Goal: Task Accomplishment & Management: Manage account settings

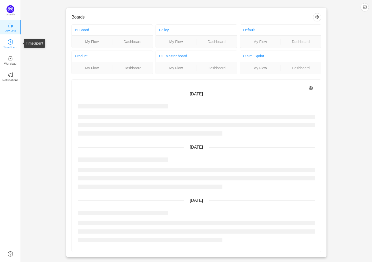
click at [11, 42] on icon "icon: clock-circle" at bounding box center [10, 42] width 1 height 2
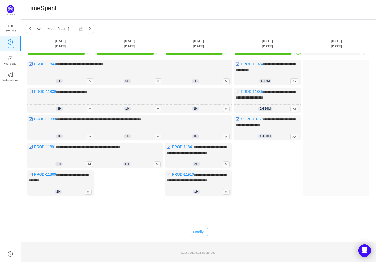
click at [199, 233] on button "Modify" at bounding box center [198, 232] width 19 height 8
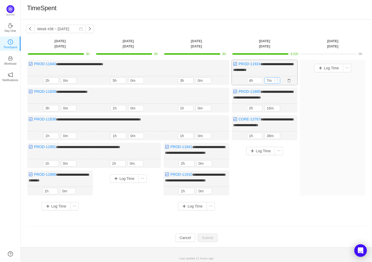
type input "0m"
click at [277, 81] on icon "icon: down" at bounding box center [278, 82] width 2 height 2
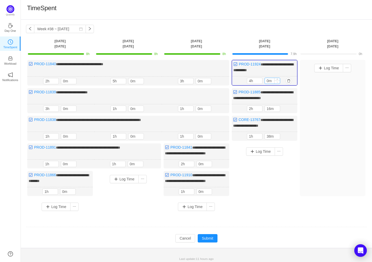
click at [277, 81] on icon "icon: down" at bounding box center [278, 82] width 2 height 2
click at [278, 109] on icon "icon: down" at bounding box center [278, 110] width 2 height 2
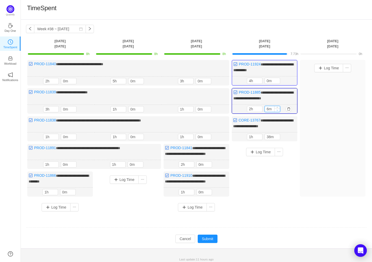
type input "0m"
click at [278, 109] on icon "icon: down" at bounding box center [278, 110] width 2 height 2
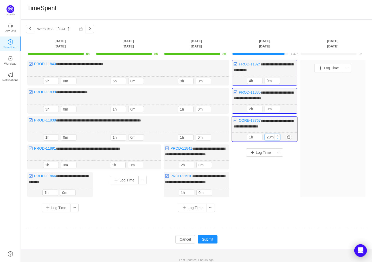
click at [279, 136] on span "Decrease Value" at bounding box center [277, 137] width 5 height 3
type input "0m"
click at [279, 136] on span "Decrease Value" at bounding box center [277, 137] width 5 height 3
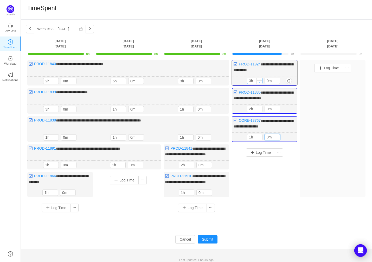
click at [260, 81] on icon "icon: down" at bounding box center [260, 82] width 2 height 2
type input "2h"
click at [260, 81] on icon "icon: down" at bounding box center [260, 82] width 2 height 2
click at [264, 151] on button "Log Time" at bounding box center [260, 152] width 29 height 8
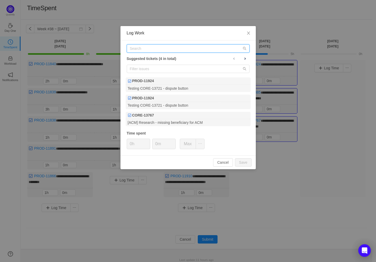
click at [153, 49] on input "text" at bounding box center [188, 48] width 123 height 8
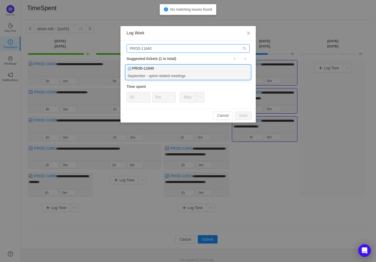
type input "PROD-11840"
click at [177, 71] on div "PROD-11840" at bounding box center [188, 68] width 125 height 7
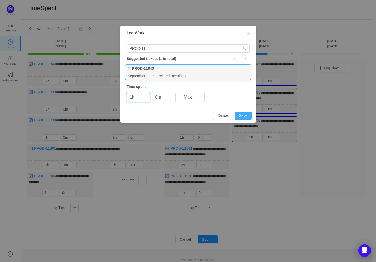
click at [247, 114] on button "Save" at bounding box center [243, 115] width 17 height 8
type input "0h"
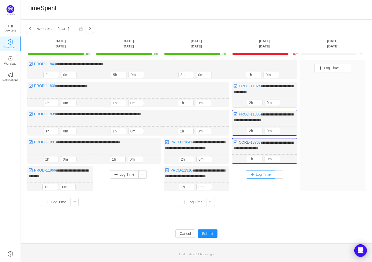
click at [261, 173] on button "Log Time" at bounding box center [260, 174] width 29 height 8
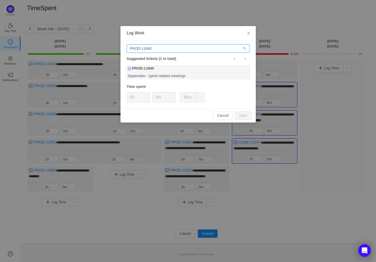
drag, startPoint x: 159, startPoint y: 49, endPoint x: 149, endPoint y: 48, distance: 10.8
click at [149, 48] on input "PROD-11840" at bounding box center [188, 48] width 123 height 8
type input "PROD-11839"
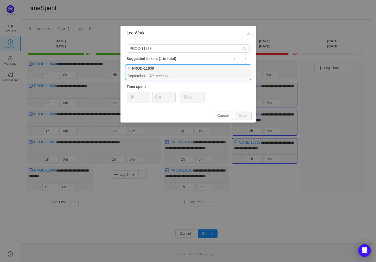
click at [184, 72] on div "September - RP meetings" at bounding box center [188, 75] width 125 height 7
click at [245, 114] on button "Save" at bounding box center [243, 115] width 17 height 8
type input "0h"
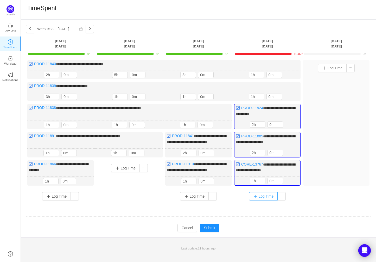
click at [266, 199] on button "Log Time" at bounding box center [263, 196] width 29 height 8
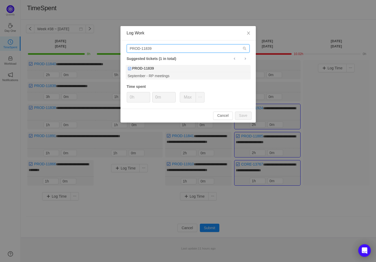
drag, startPoint x: 156, startPoint y: 48, endPoint x: 151, endPoint y: 47, distance: 5.6
click at [151, 47] on input "PROD-11839" at bounding box center [188, 48] width 123 height 8
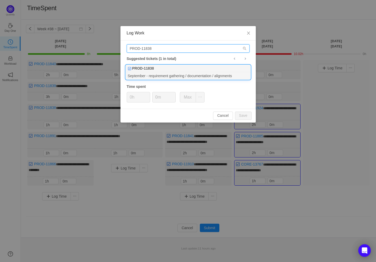
type input "PROD-11838"
click at [170, 71] on div "PROD-11838" at bounding box center [188, 68] width 125 height 7
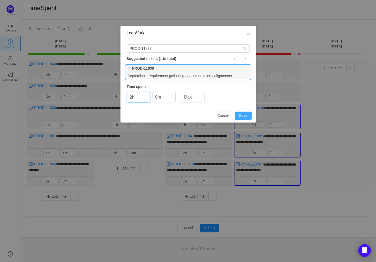
click at [240, 114] on button "Save" at bounding box center [243, 115] width 17 height 8
type input "0h"
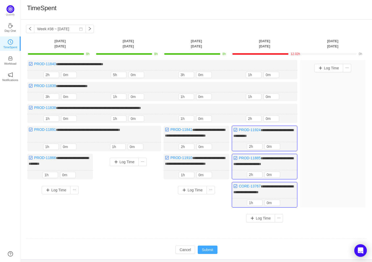
click at [206, 252] on button "Submit" at bounding box center [208, 249] width 20 height 8
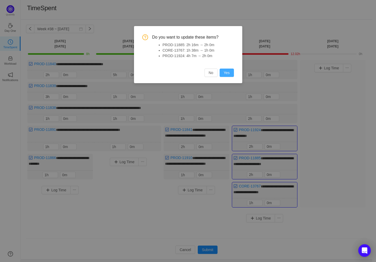
click at [231, 73] on button "Yes" at bounding box center [227, 72] width 14 height 8
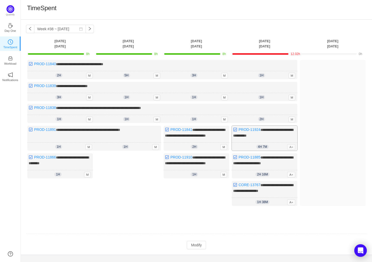
click at [292, 145] on span "A+" at bounding box center [291, 147] width 8 height 6
click at [264, 144] on span "4h 7m" at bounding box center [262, 146] width 12 height 4
click at [199, 248] on button "Modify" at bounding box center [196, 245] width 19 height 8
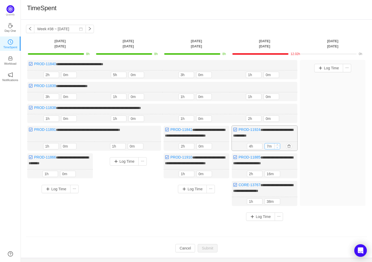
type input "0m"
click at [278, 146] on icon "icon: down" at bounding box center [278, 147] width 2 height 2
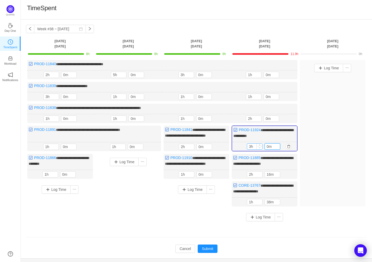
click at [261, 146] on span "Decrease Value" at bounding box center [259, 147] width 5 height 3
type input "2h"
click at [261, 146] on span "Decrease Value" at bounding box center [259, 147] width 5 height 3
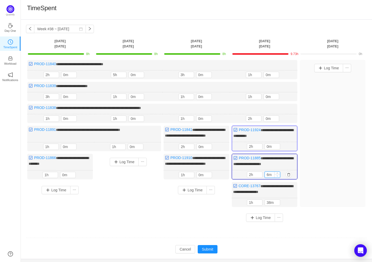
click at [278, 177] on icon "icon: down" at bounding box center [278, 176] width 2 height 2
type input "0m"
click at [278, 177] on icon "icon: down" at bounding box center [278, 176] width 2 height 2
type input "1h"
click at [259, 177] on span "Decrease Value" at bounding box center [259, 175] width 5 height 3
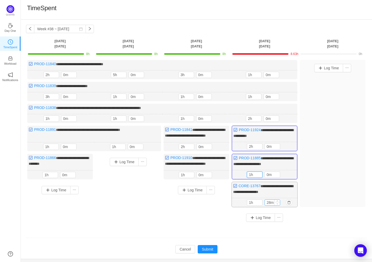
click at [277, 204] on icon "icon: down" at bounding box center [278, 204] width 2 height 2
click at [277, 205] on icon "icon: down" at bounding box center [278, 204] width 2 height 2
type input "0m"
click at [277, 205] on icon "icon: down" at bounding box center [278, 204] width 2 height 2
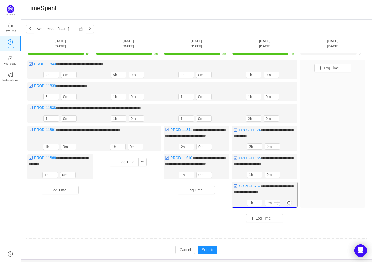
click at [277, 205] on icon "icon: down" at bounding box center [278, 204] width 2 height 2
click at [208, 252] on button "Submit" at bounding box center [208, 249] width 20 height 8
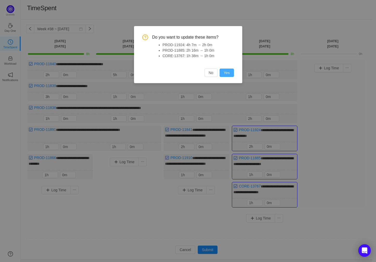
click at [229, 74] on button "Yes" at bounding box center [227, 72] width 14 height 8
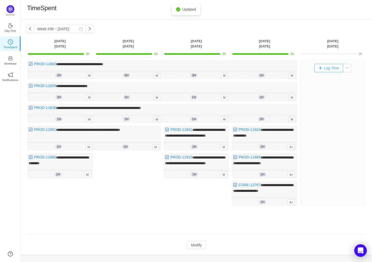
click at [336, 67] on button "Log Time" at bounding box center [328, 68] width 29 height 8
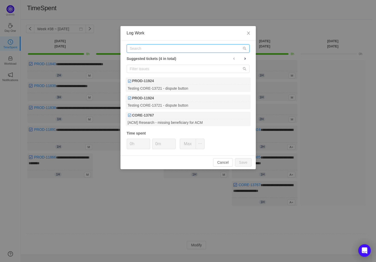
click at [157, 49] on input "text" at bounding box center [188, 48] width 123 height 8
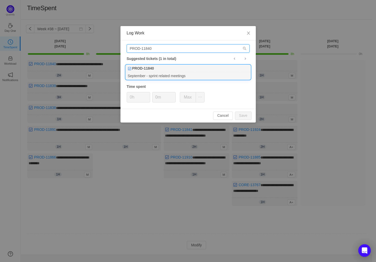
type input "PROD-11840"
click at [179, 72] on div "September - sprint related meetings" at bounding box center [188, 75] width 125 height 7
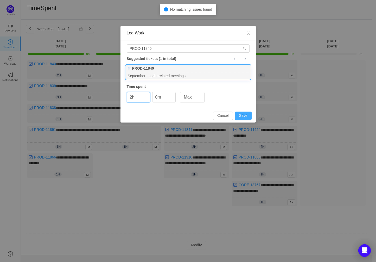
click at [243, 115] on button "Save" at bounding box center [243, 115] width 17 height 8
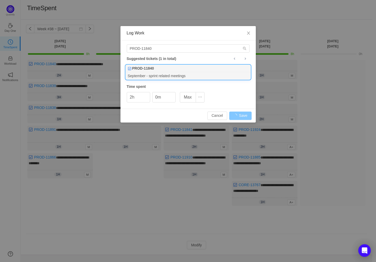
type input "0h"
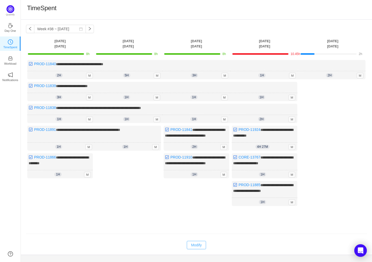
click at [199, 247] on button "Modify" at bounding box center [196, 245] width 19 height 8
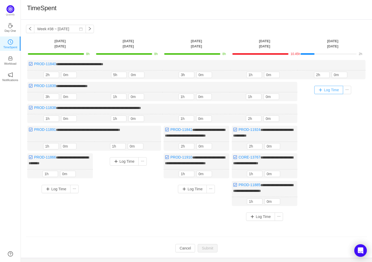
click at [333, 90] on button "Log Time" at bounding box center [328, 90] width 29 height 8
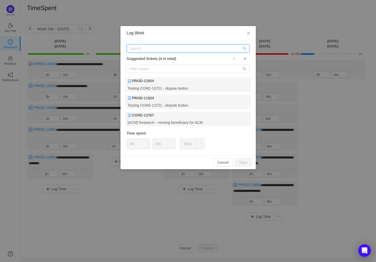
click at [149, 48] on input "text" at bounding box center [188, 48] width 123 height 8
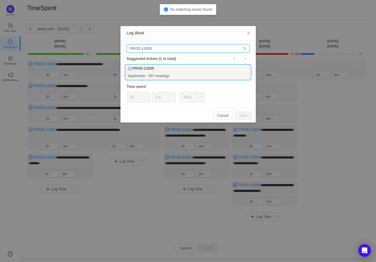
type input "PROD-11839"
click at [192, 72] on div "September - RP meetings" at bounding box center [188, 75] width 125 height 7
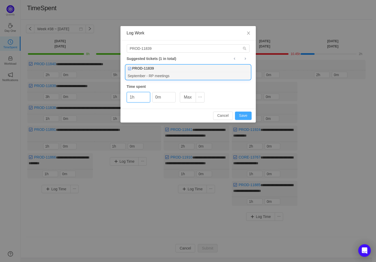
click at [242, 115] on button "Save" at bounding box center [243, 115] width 17 height 8
type input "0h"
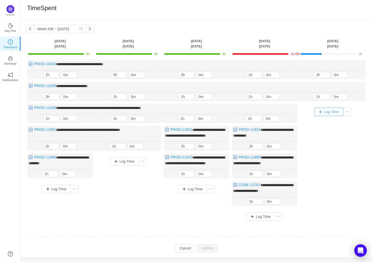
click at [335, 111] on button "Log Time" at bounding box center [328, 112] width 29 height 8
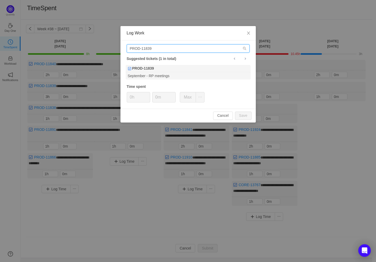
drag, startPoint x: 158, startPoint y: 49, endPoint x: 150, endPoint y: 48, distance: 7.8
click at [150, 48] on input "PROD-11839" at bounding box center [188, 48] width 123 height 8
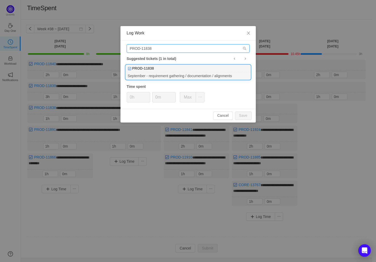
type input "PROD-11838"
click at [173, 71] on div "PROD-11838" at bounding box center [188, 68] width 125 height 7
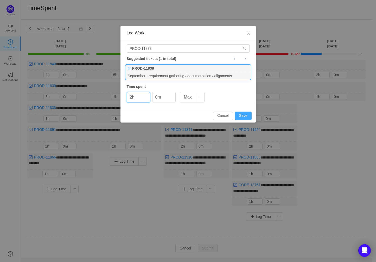
click at [245, 115] on button "Save" at bounding box center [243, 115] width 17 height 8
type input "0h"
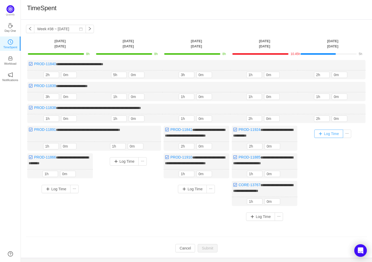
click at [333, 132] on button "Log Time" at bounding box center [328, 133] width 29 height 8
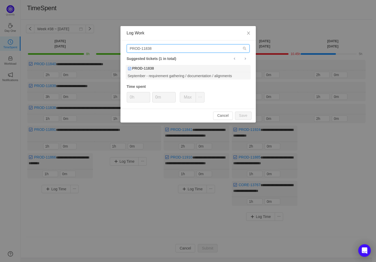
drag, startPoint x: 155, startPoint y: 49, endPoint x: 127, endPoint y: 48, distance: 28.7
click at [127, 48] on input "PROD-11838" at bounding box center [188, 48] width 123 height 8
type input "CORE-13767"
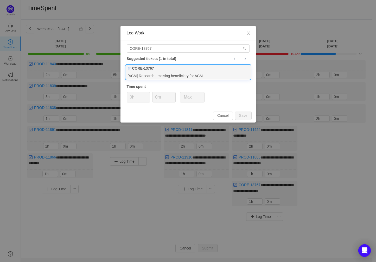
click at [168, 68] on div "CORE-13767" at bounding box center [188, 68] width 125 height 7
click at [247, 115] on button "Save" at bounding box center [243, 115] width 17 height 8
type input "0h"
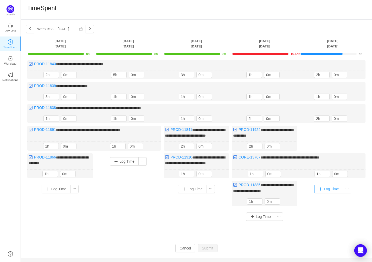
click at [336, 193] on button "Log Time" at bounding box center [328, 189] width 29 height 8
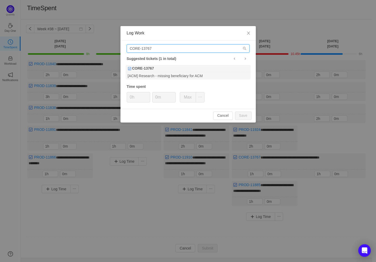
paste input "48"
drag, startPoint x: 166, startPoint y: 49, endPoint x: 120, endPoint y: 47, distance: 45.4
click at [121, 47] on div "CORE-13767 Suggested tickets (1 in total) CORE-13767 [ACM] Research - missing b…" at bounding box center [188, 74] width 135 height 68
type input "CORE-13748"
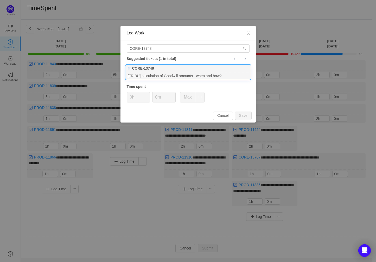
click at [154, 70] on b "CORE-13748" at bounding box center [143, 68] width 22 height 5
click at [244, 113] on button "Save" at bounding box center [243, 115] width 17 height 8
type input "0h"
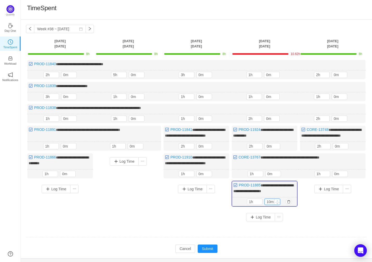
click at [278, 201] on icon "icon: up" at bounding box center [278, 201] width 2 height 2
type input "30m"
click at [278, 201] on icon "icon: up" at bounding box center [278, 201] width 2 height 2
click at [207, 253] on button "Submit" at bounding box center [208, 248] width 20 height 8
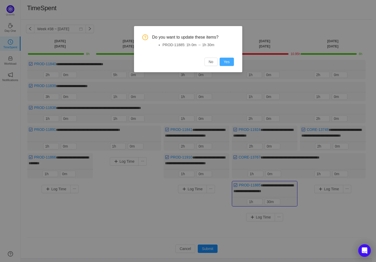
click at [226, 62] on button "Yes" at bounding box center [227, 62] width 14 height 8
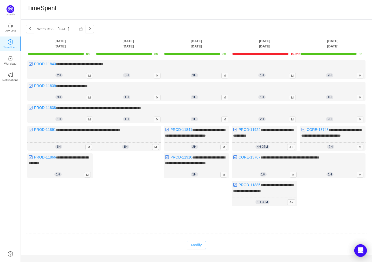
click at [199, 249] on button "Modify" at bounding box center [196, 245] width 19 height 8
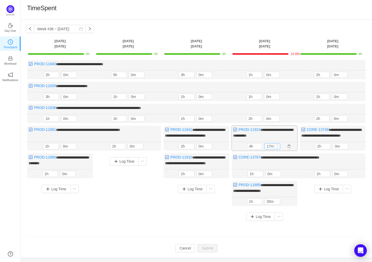
click at [278, 148] on icon "icon: down" at bounding box center [278, 147] width 2 height 2
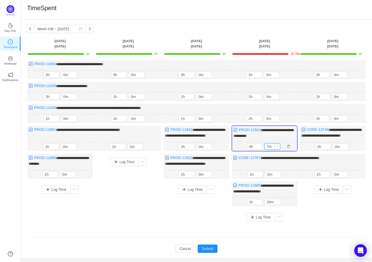
click at [278, 148] on icon "icon: down" at bounding box center [278, 148] width 2 height 2
type input "0m"
click at [278, 148] on icon "icon: down" at bounding box center [278, 148] width 2 height 2
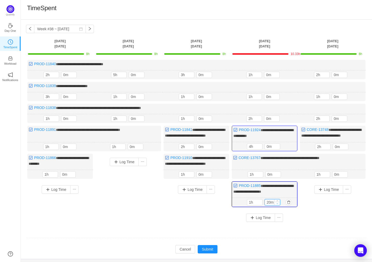
click at [278, 205] on span "Decrease Value" at bounding box center [277, 202] width 5 height 3
type input "0m"
click at [278, 205] on span "Decrease Value" at bounding box center [277, 202] width 5 height 3
click at [259, 148] on icon "icon: down" at bounding box center [260, 148] width 2 height 2
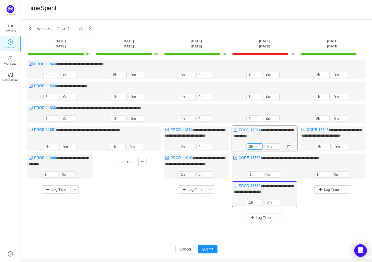
type input "2h"
click at [259, 148] on icon "icon: down" at bounding box center [260, 148] width 2 height 2
click at [314, 253] on td "Modify Cancel Submit" at bounding box center [196, 248] width 341 height 9
click at [206, 253] on button "Submit" at bounding box center [208, 249] width 20 height 8
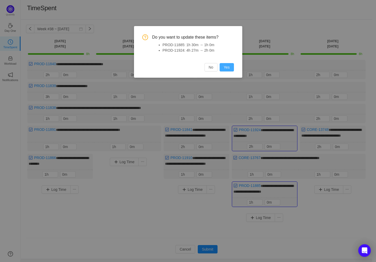
click at [227, 65] on button "Yes" at bounding box center [227, 67] width 14 height 8
